Goal: Use online tool/utility: Utilize a website feature to perform a specific function

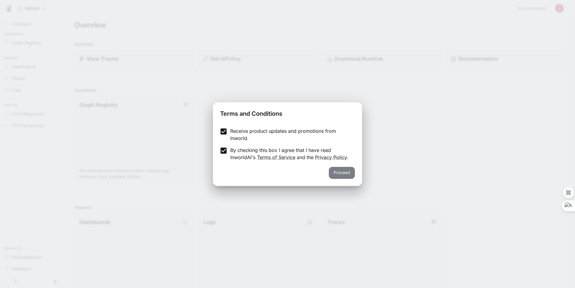
click at [354, 171] on button "Proceed" at bounding box center [342, 173] width 26 height 12
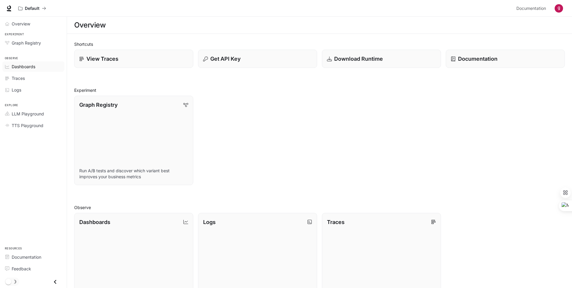
click at [37, 66] on div "Dashboards" at bounding box center [37, 66] width 50 height 6
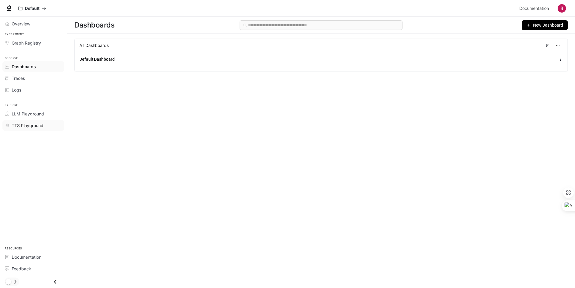
click at [40, 124] on span "TTS Playground" at bounding box center [28, 125] width 32 height 6
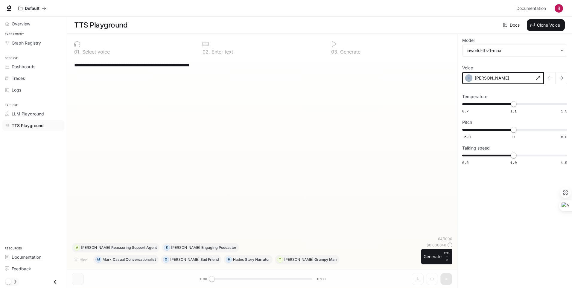
click at [467, 79] on icon "button" at bounding box center [469, 78] width 6 height 6
click at [505, 81] on div "[PERSON_NAME]" at bounding box center [503, 78] width 82 height 12
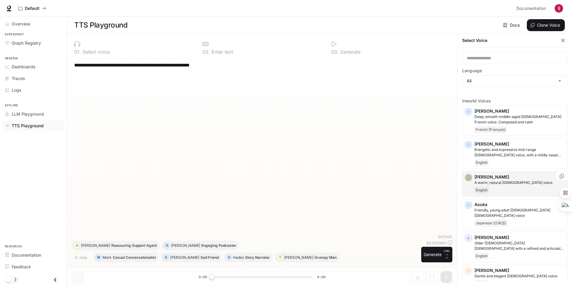
click at [469, 180] on icon "button" at bounding box center [469, 177] width 6 height 6
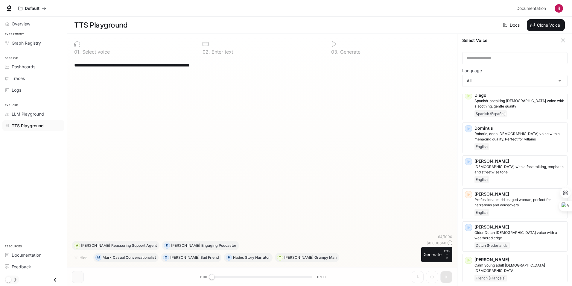
scroll to position [231, 0]
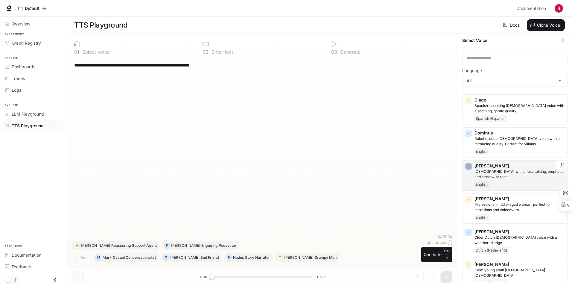
click at [468, 163] on icon "button" at bounding box center [469, 166] width 6 height 6
click at [468, 130] on icon "button" at bounding box center [469, 133] width 6 height 6
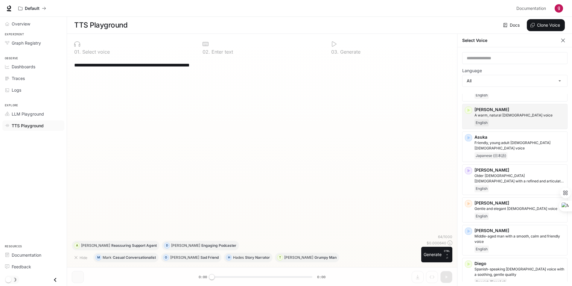
scroll to position [63, 0]
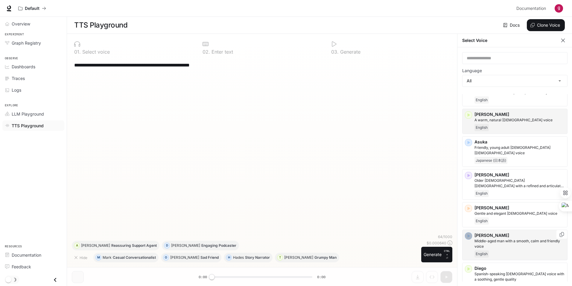
click at [468, 234] on icon "button" at bounding box center [469, 236] width 3 height 4
click at [435, 254] on button "Generate CTRL + ⏎" at bounding box center [436, 255] width 31 height 16
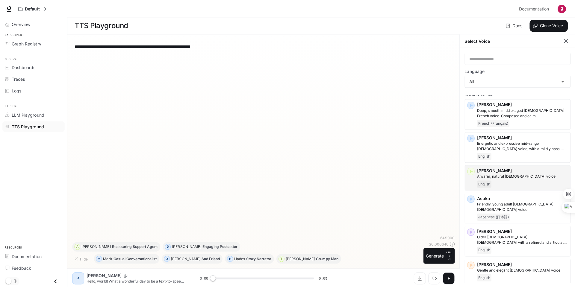
scroll to position [0, 0]
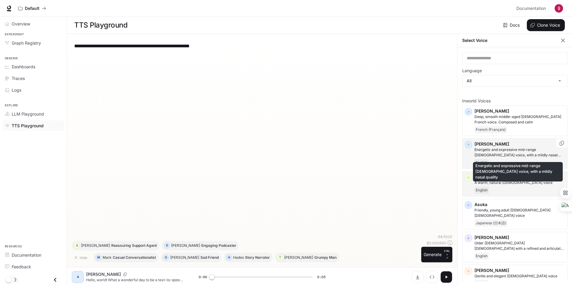
click at [505, 147] on p "Energetic and expressive mid-range [DEMOGRAPHIC_DATA] voice, with a mildly nasa…" at bounding box center [520, 152] width 90 height 11
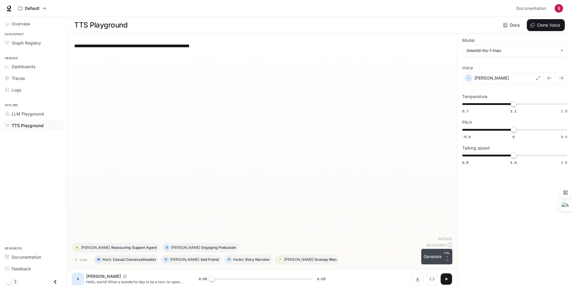
click at [436, 258] on button "Generate CTRL + ⏎" at bounding box center [436, 257] width 31 height 16
type input "*"
click at [534, 22] on button "Clone Voice" at bounding box center [546, 25] width 38 height 12
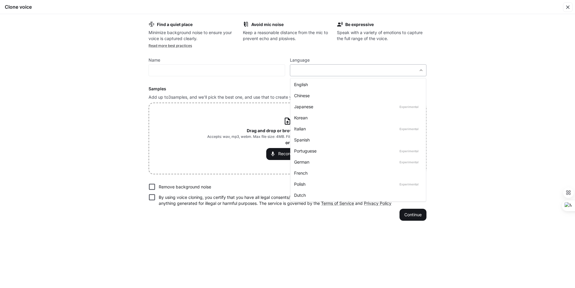
click at [305, 69] on body "**********" at bounding box center [287, 144] width 575 height 289
click at [448, 87] on div at bounding box center [287, 144] width 575 height 288
